Goal: Information Seeking & Learning: Learn about a topic

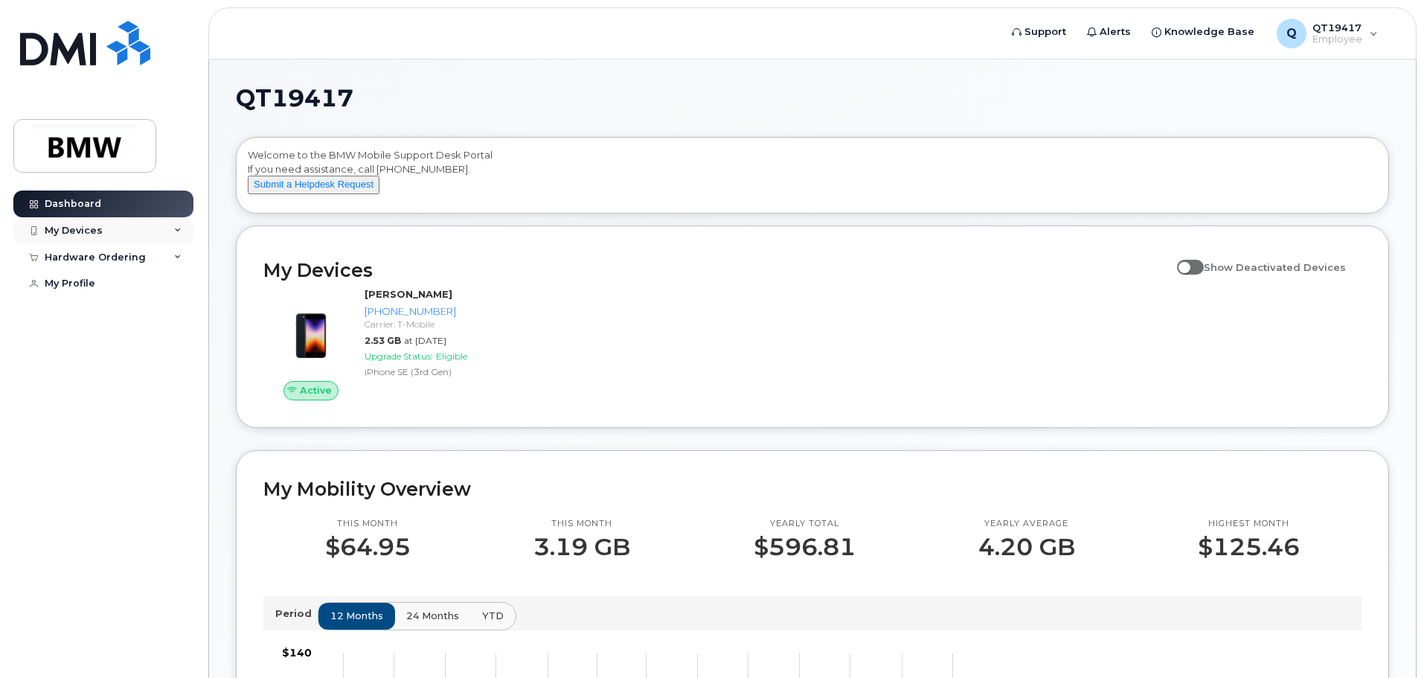
click at [169, 231] on div "My Devices" at bounding box center [103, 230] width 180 height 27
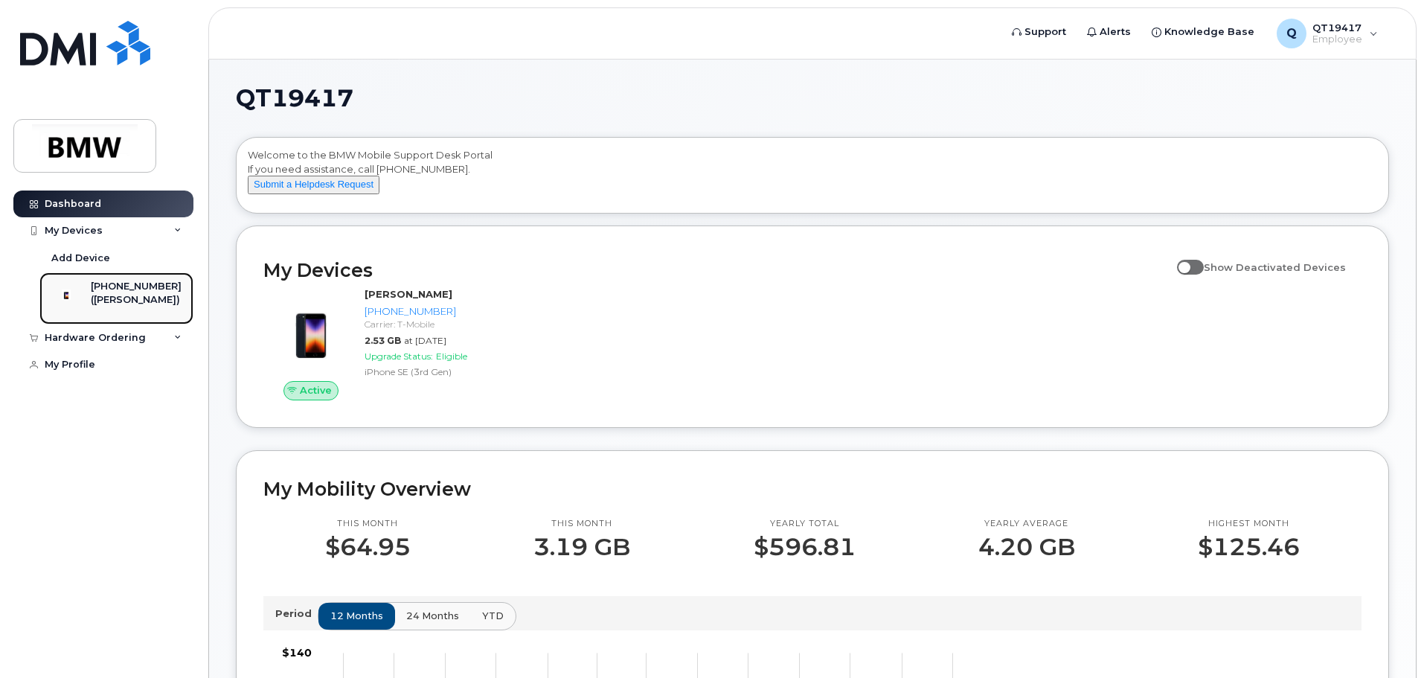
click at [65, 302] on img at bounding box center [66, 294] width 15 height 15
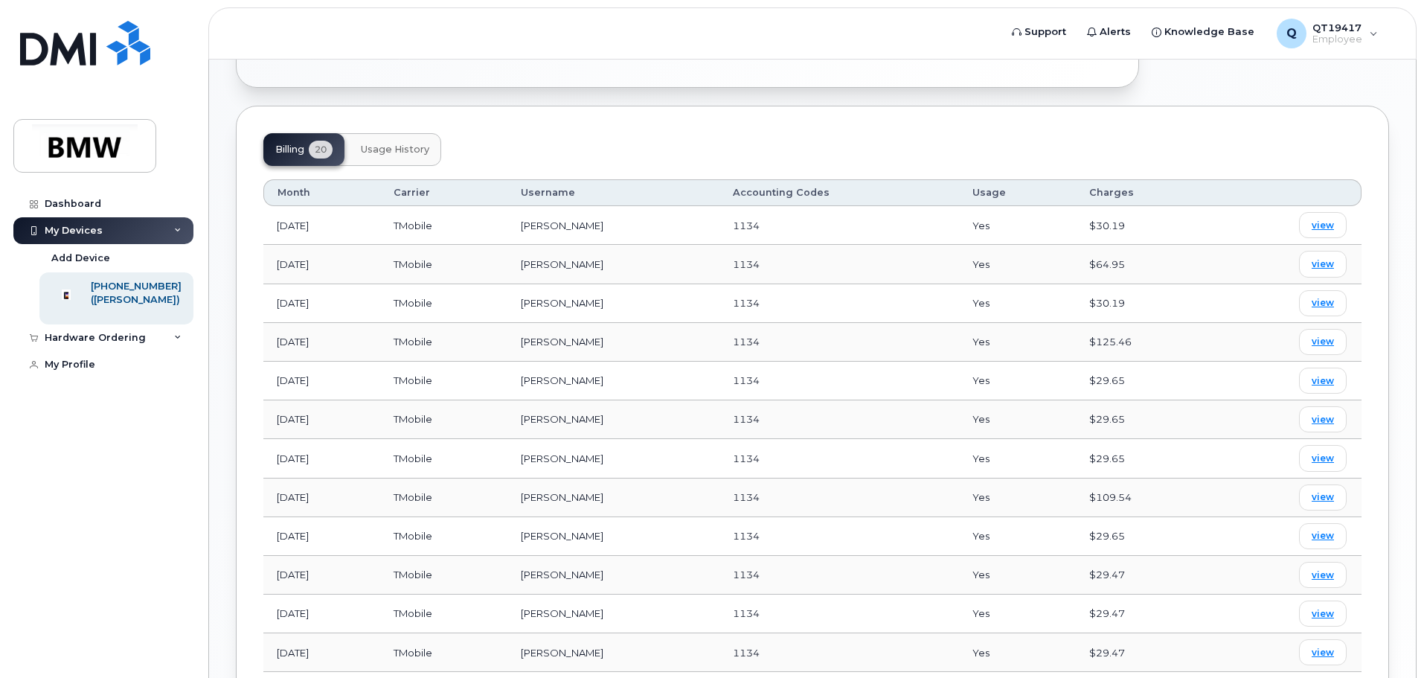
scroll to position [521, 0]
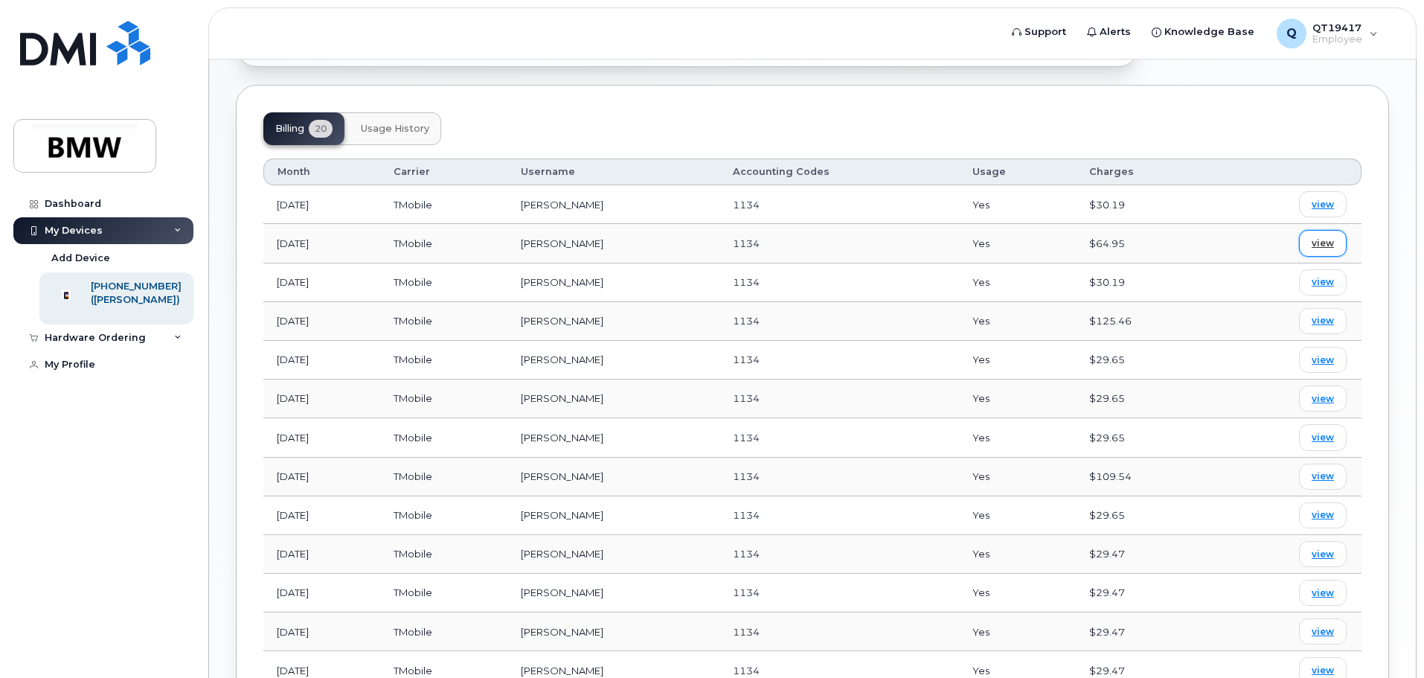
click at [1328, 237] on span "view" at bounding box center [1322, 243] width 22 height 13
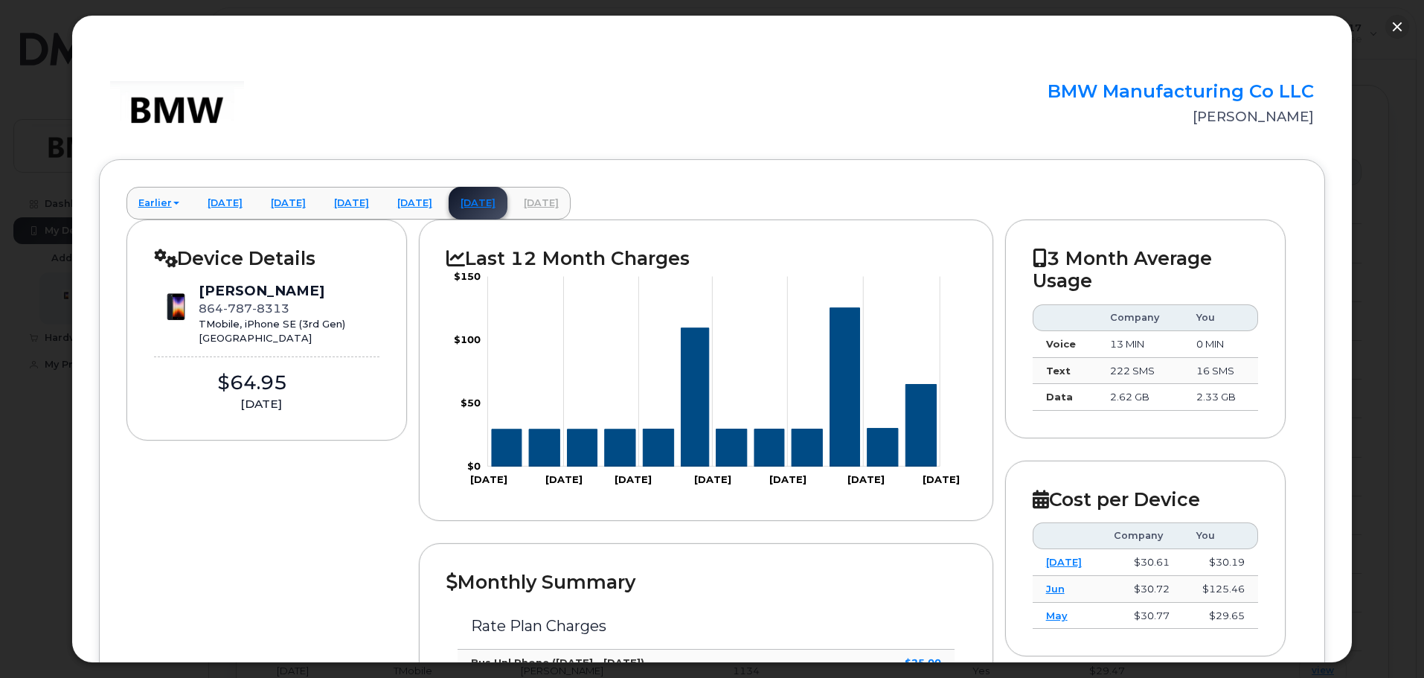
scroll to position [149, 0]
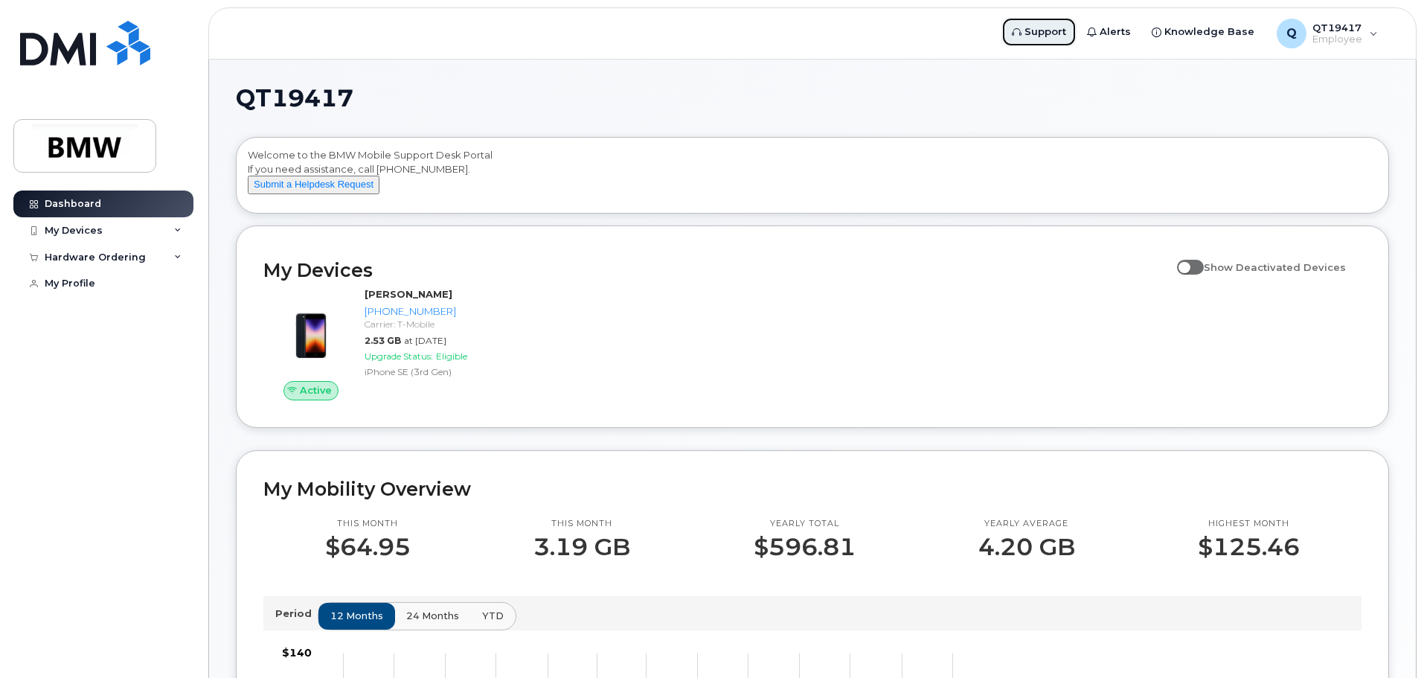
click at [1063, 37] on span "Support" at bounding box center [1045, 32] width 42 height 15
